Goal: Information Seeking & Learning: Learn about a topic

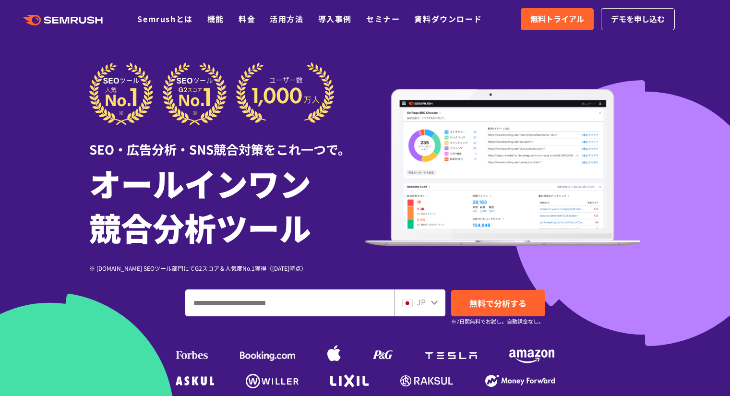
click at [49, 15] on icon ".cls {fill: #FF642D;}" at bounding box center [64, 20] width 109 height 11
click at [159, 18] on link "Semrushとは" at bounding box center [164, 19] width 55 height 12
